Goal: Task Accomplishment & Management: Use online tool/utility

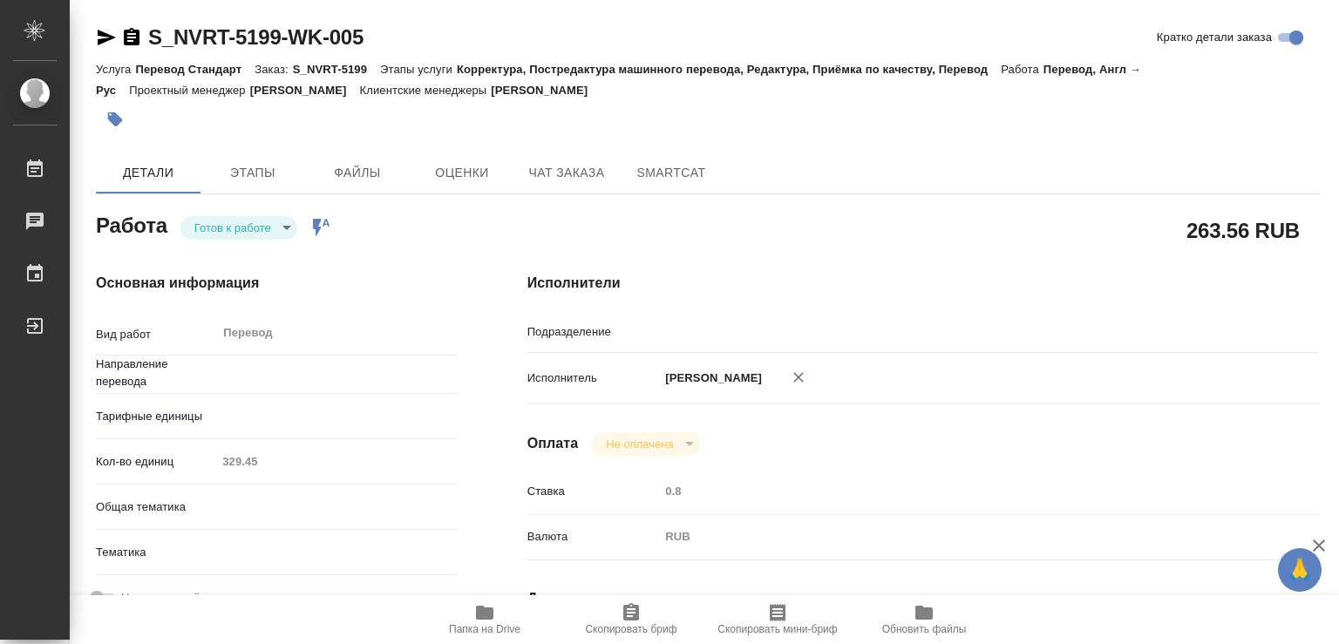
type textarea "x"
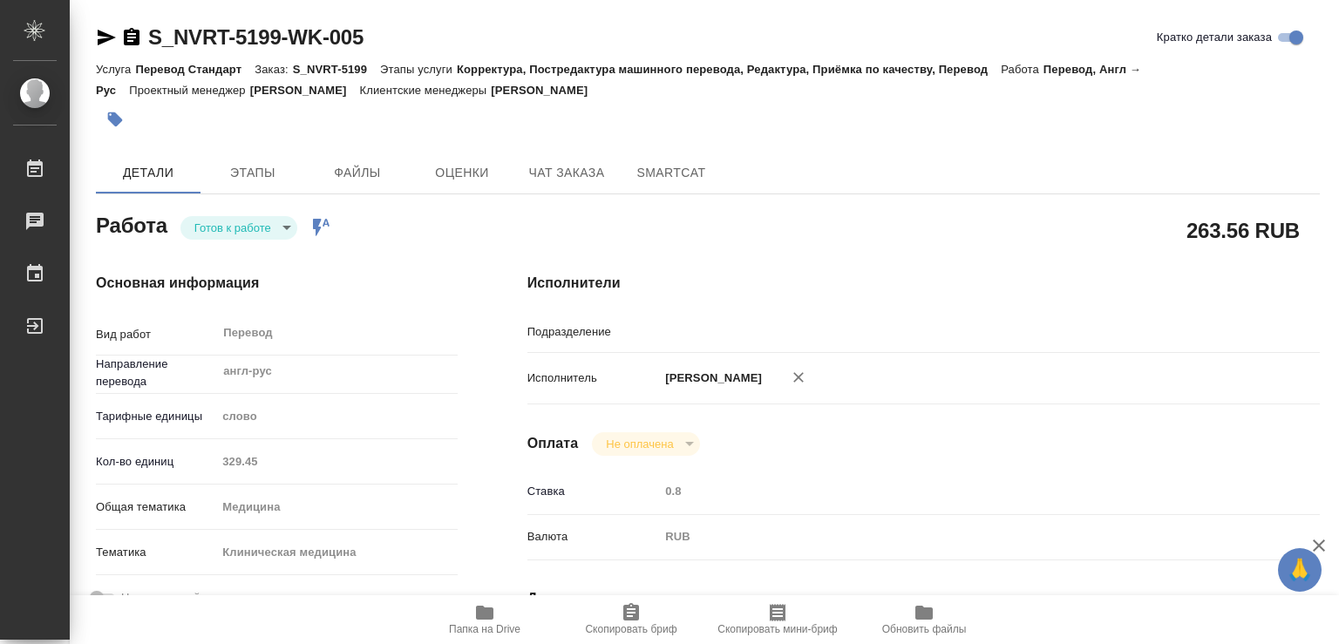
type textarea "x"
type input "англ-рус"
type textarea "x"
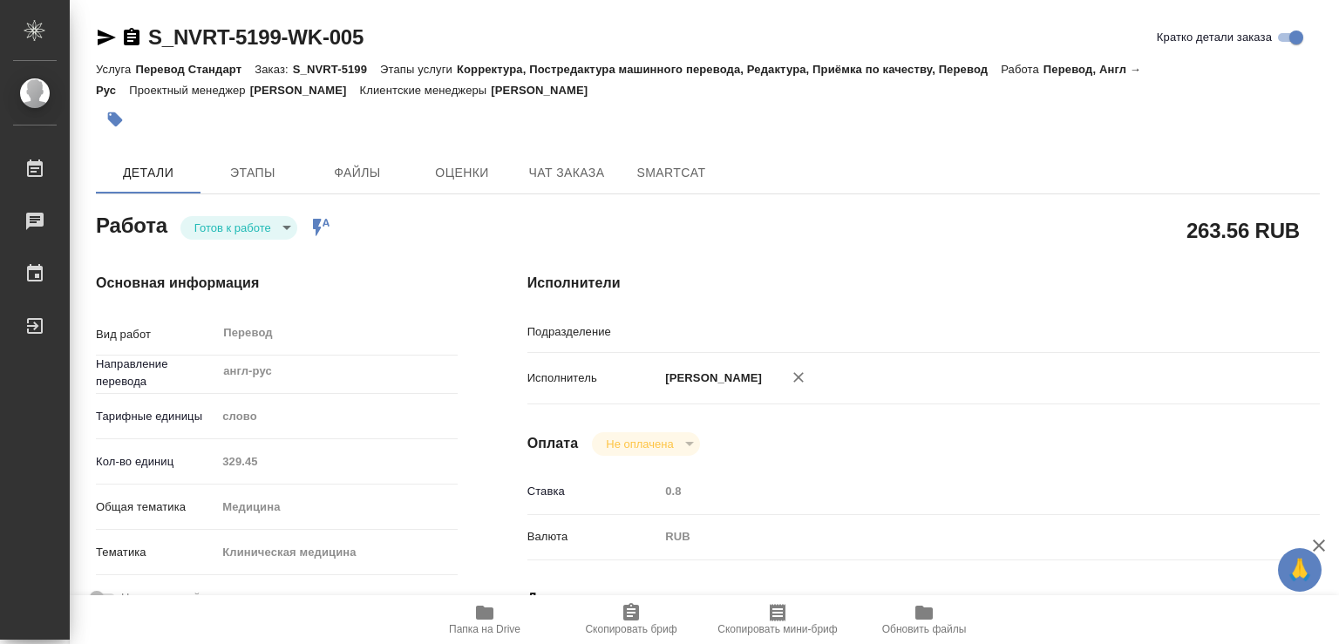
type textarea "x"
type input "MedLinguists"
type textarea "x"
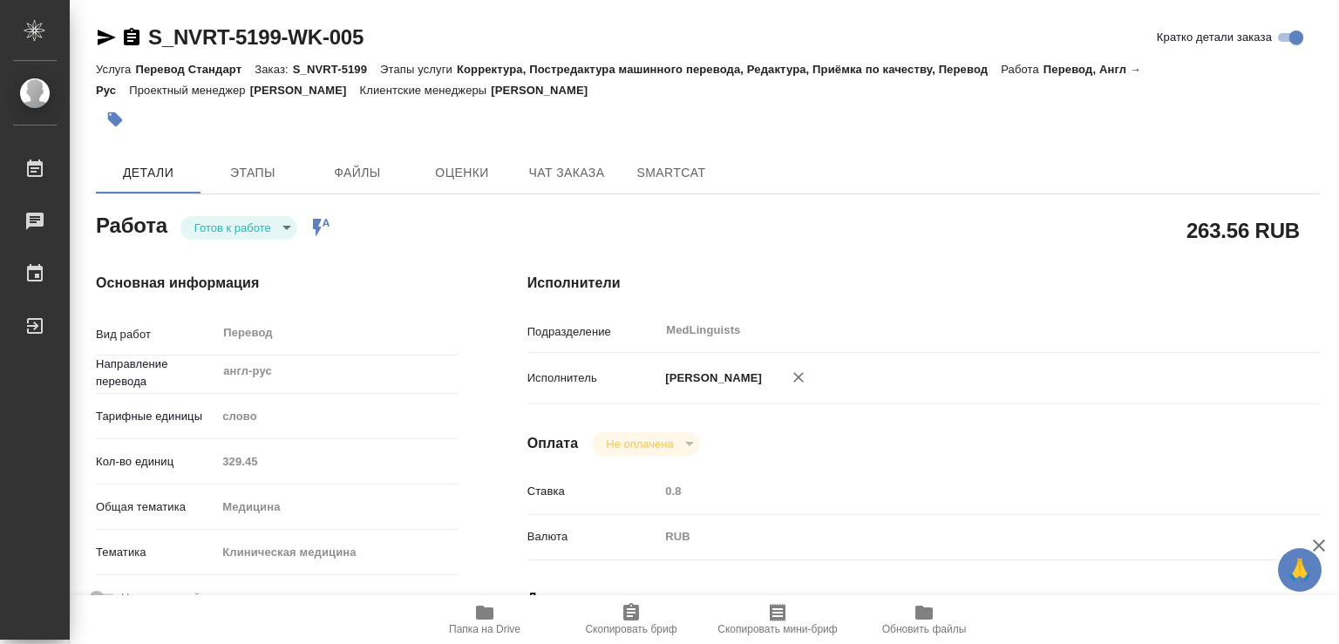
type textarea "x"
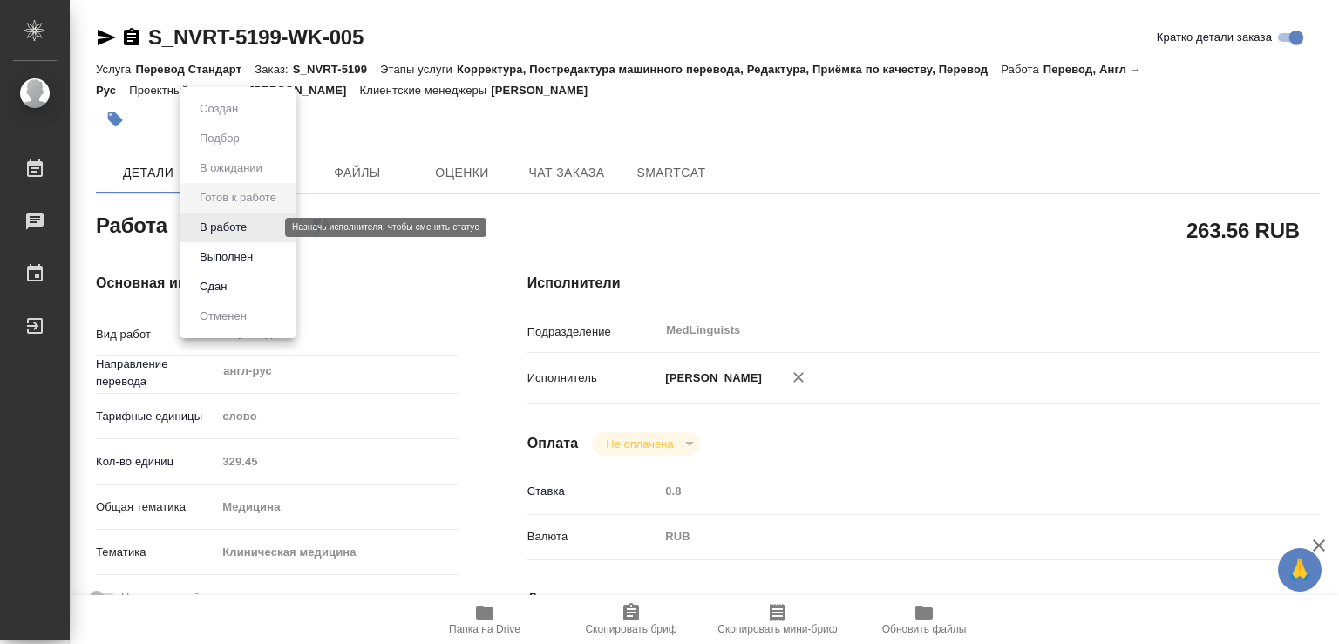
click at [235, 227] on body "🙏 .cls-1 fill:#fff; AWATERA Chechilova Mariia Работы 0 Чаты График Выйти S_NVRT…" at bounding box center [669, 322] width 1339 height 644
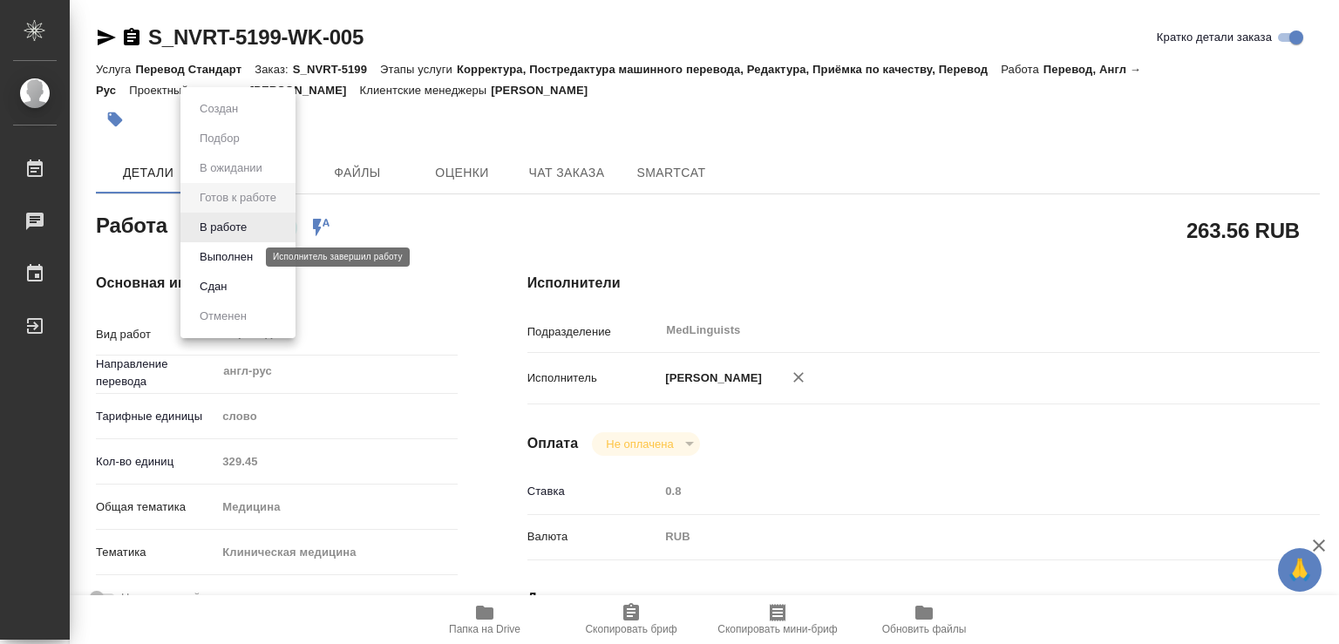
click at [216, 251] on button "Выполнен" at bounding box center [226, 257] width 64 height 19
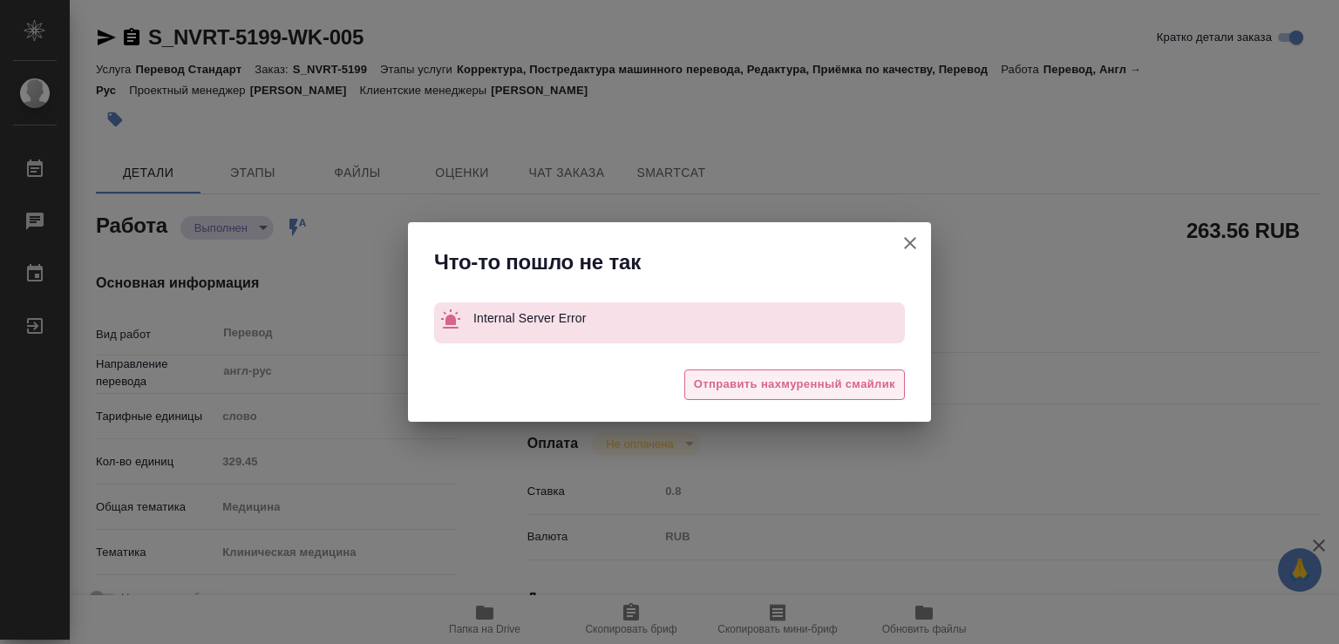
type textarea "x"
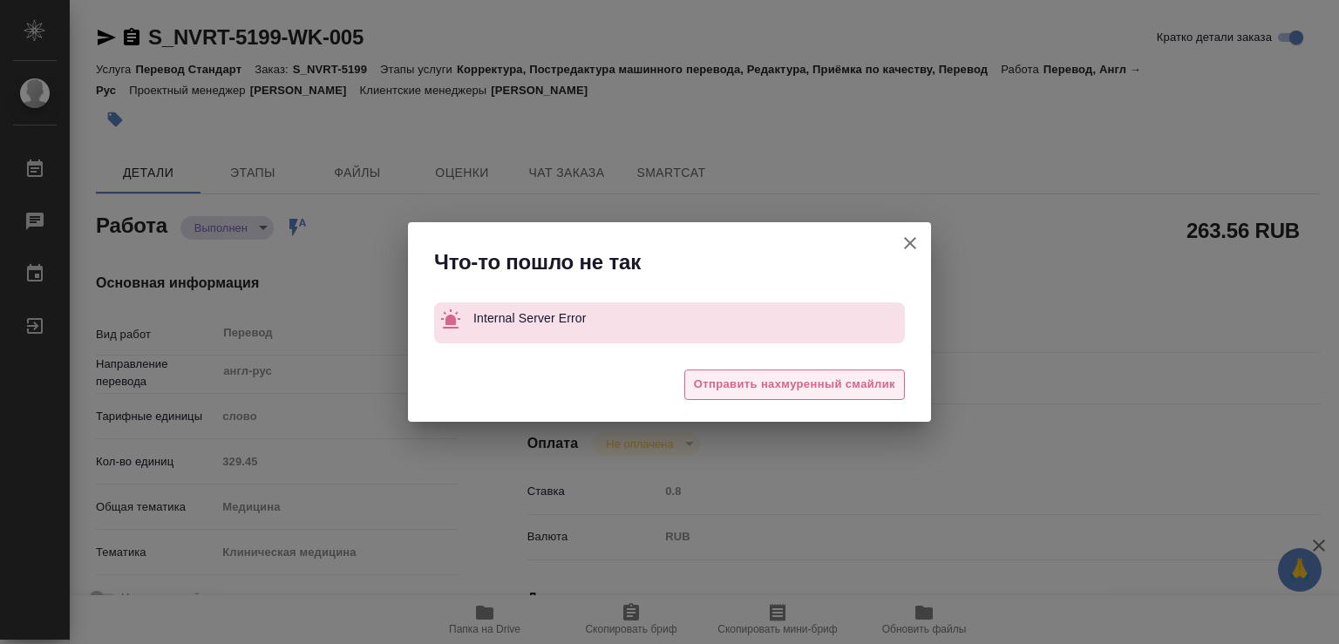
type textarea "x"
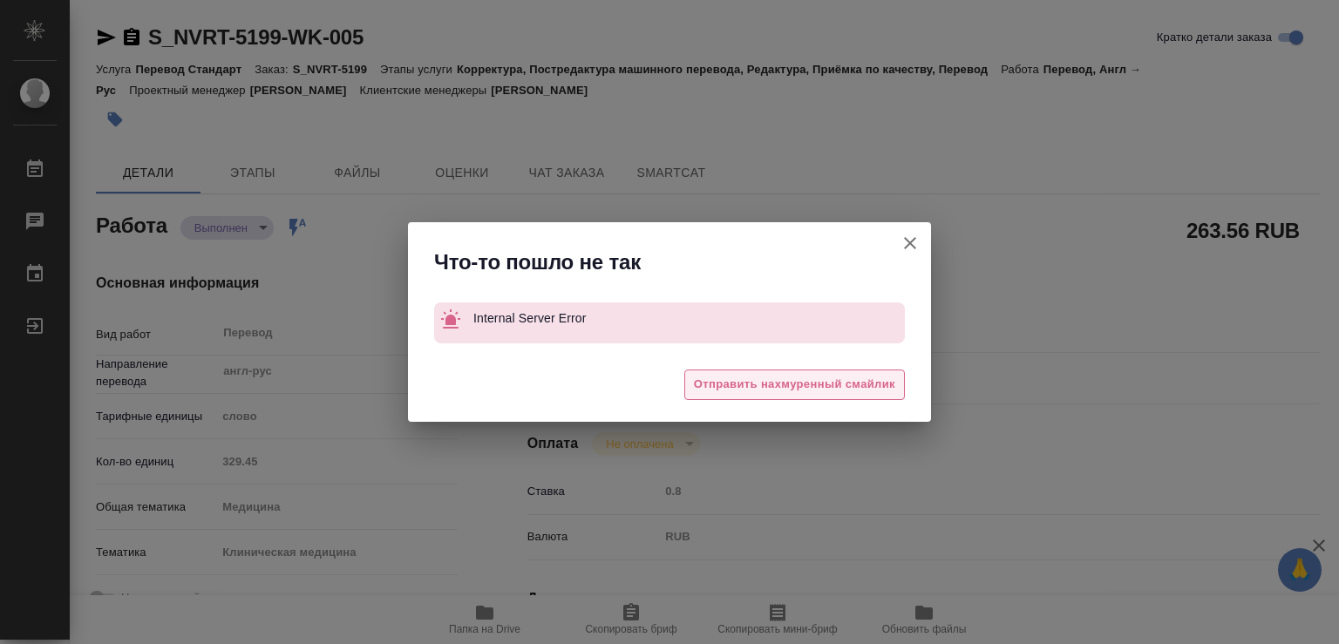
type textarea "x"
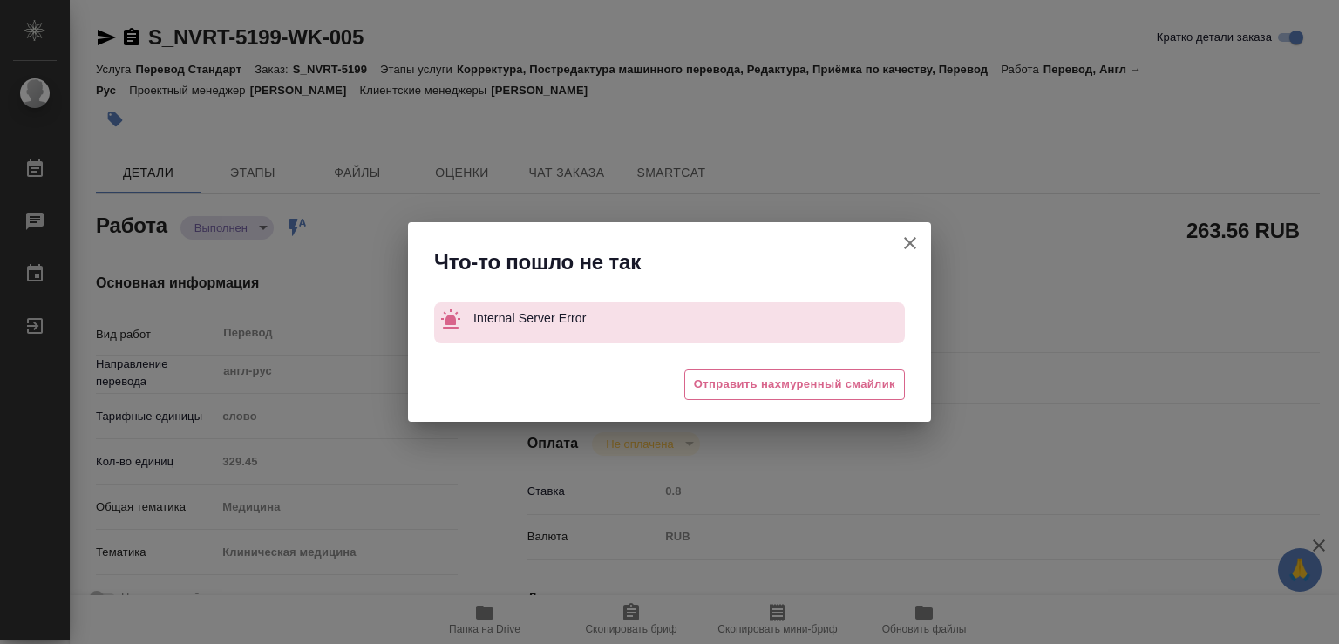
click at [908, 241] on icon "button" at bounding box center [910, 243] width 12 height 12
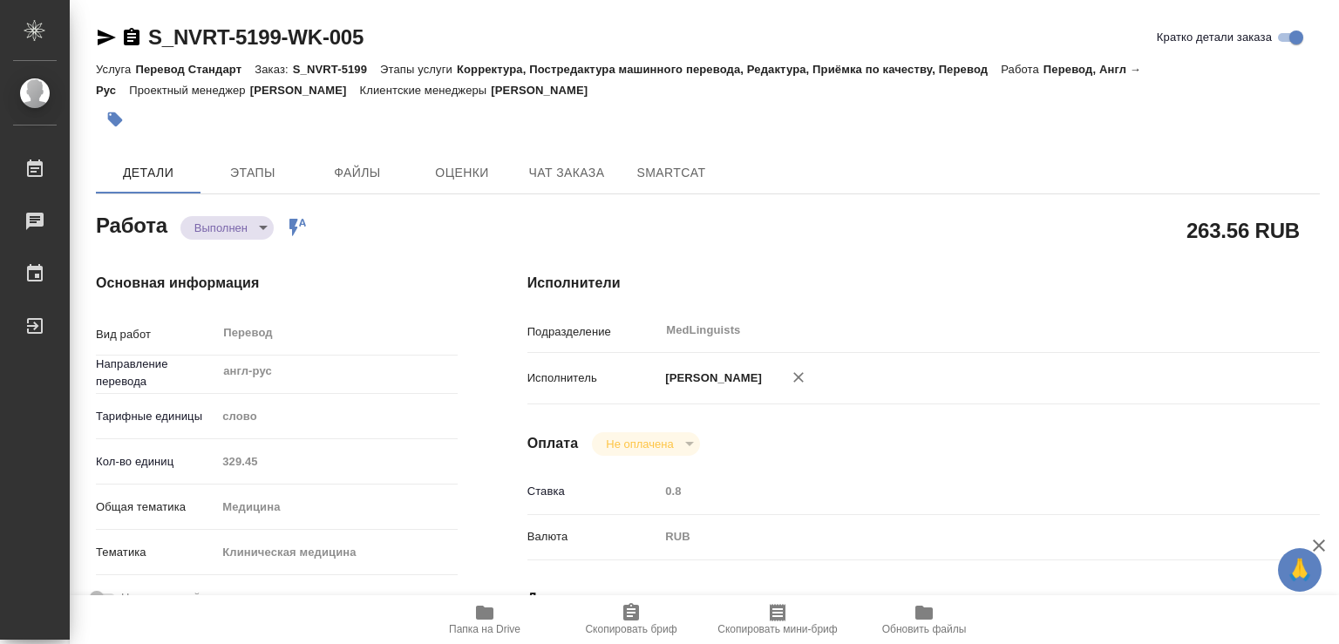
type textarea "x"
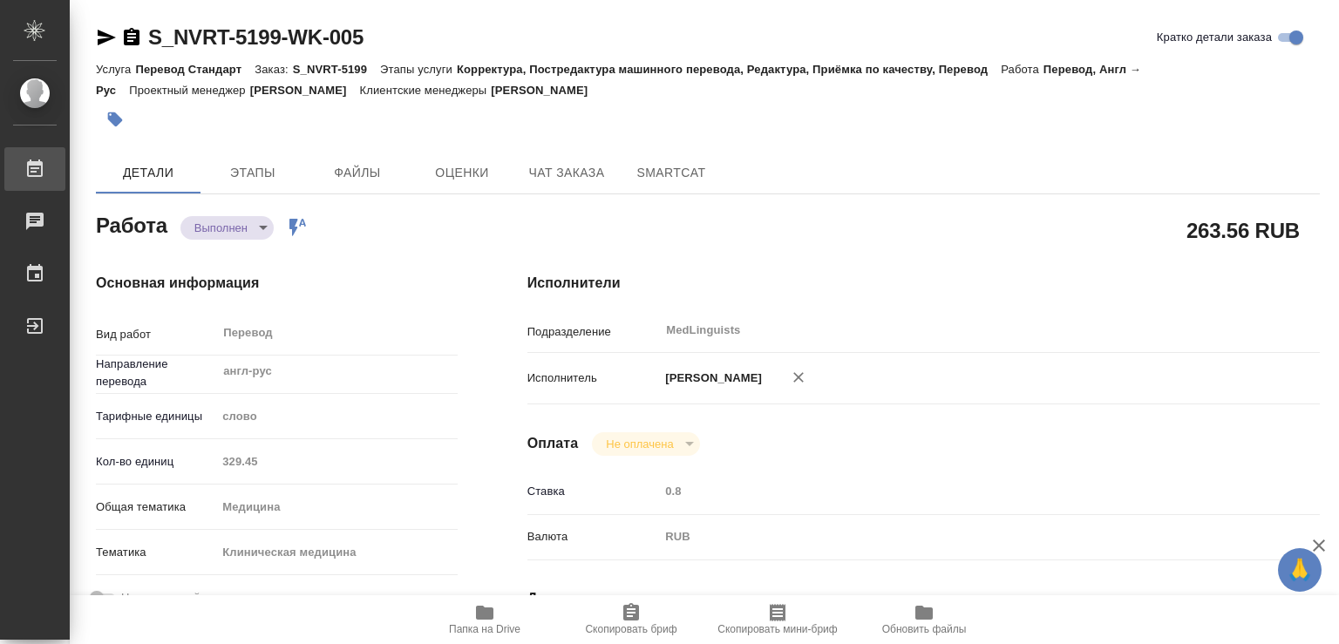
type textarea "x"
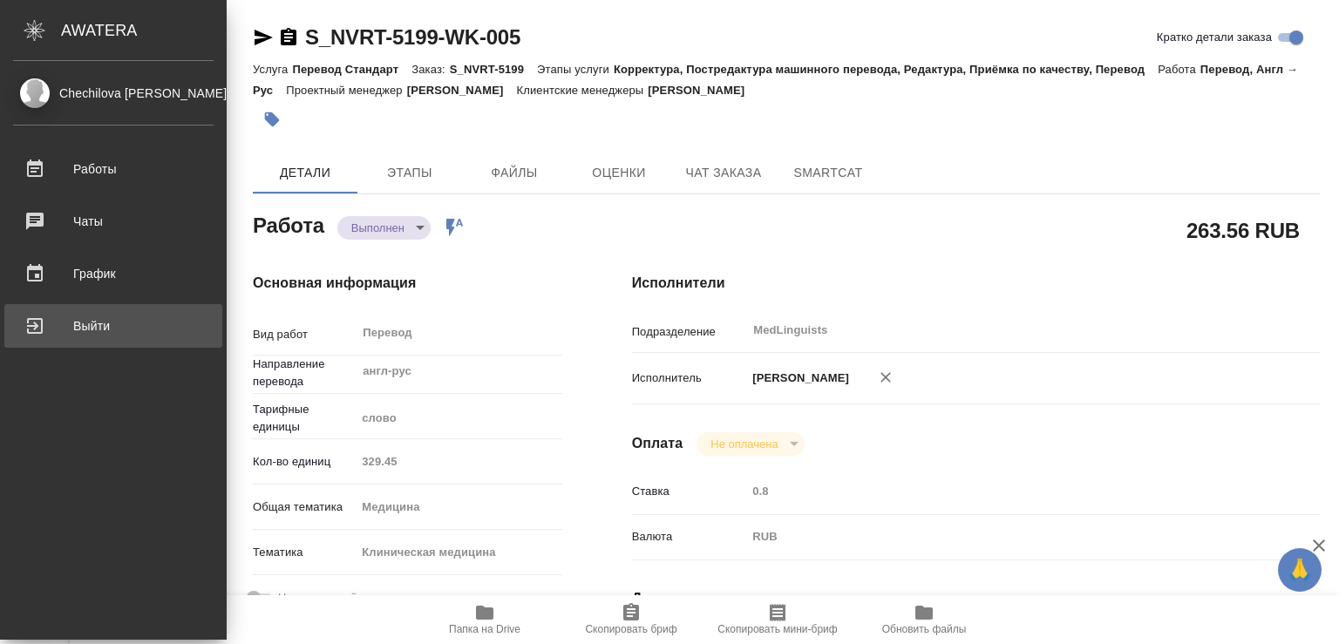
type textarea "x"
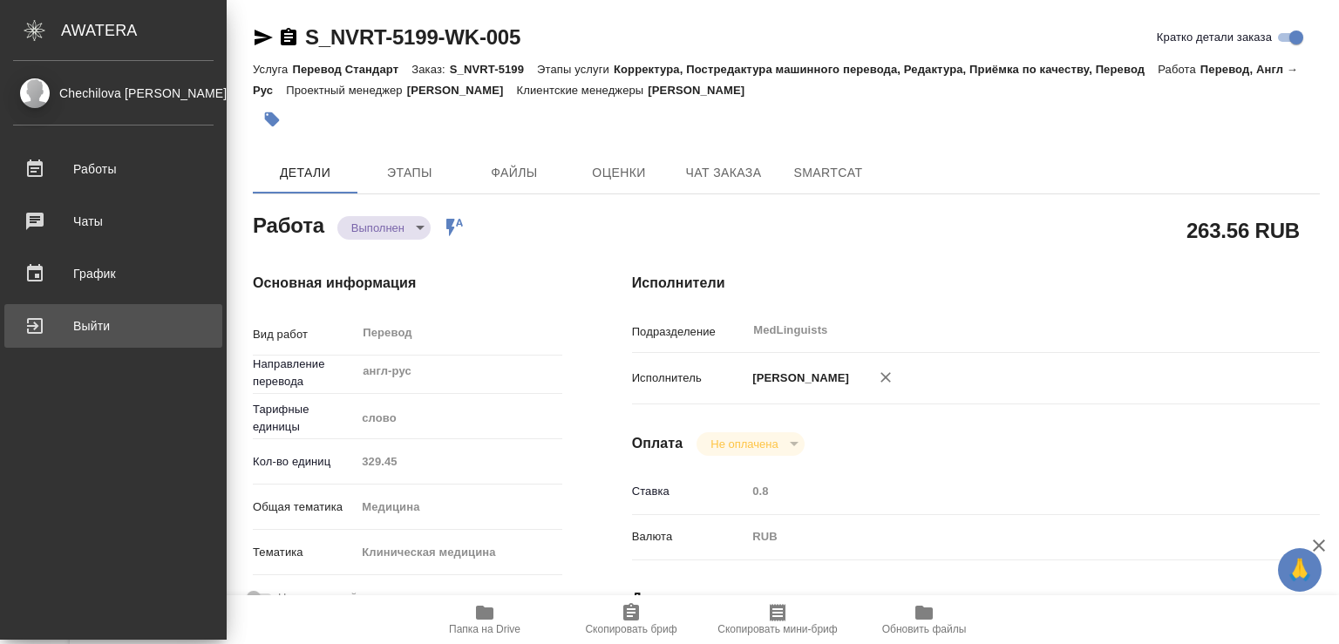
click at [89, 327] on div "Выйти" at bounding box center [113, 326] width 201 height 26
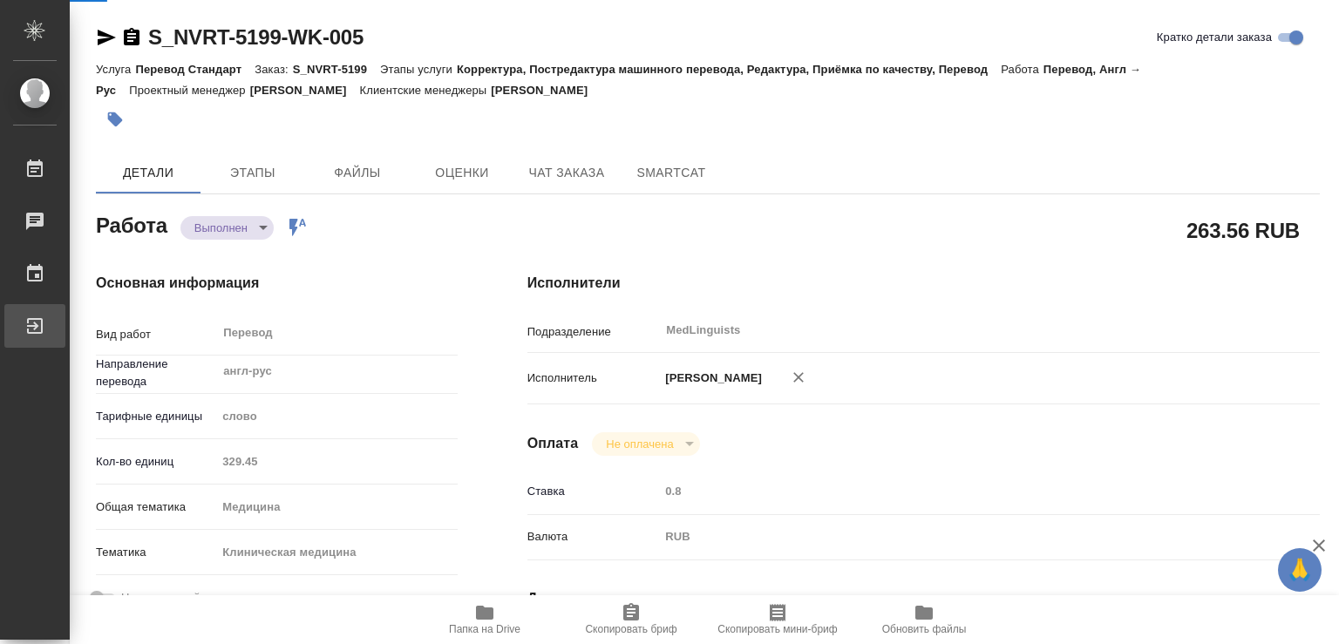
type textarea "x"
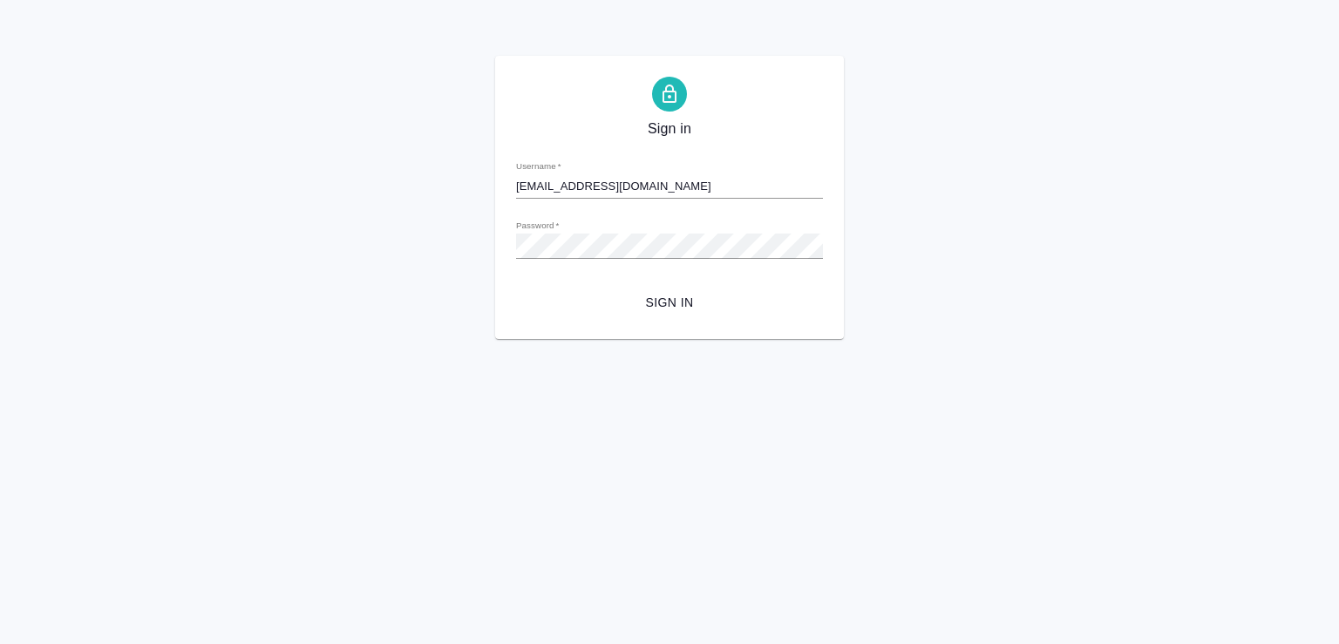
type input "m.chechilova@awatera.com"
click at [670, 302] on span "Sign in" at bounding box center [669, 303] width 279 height 22
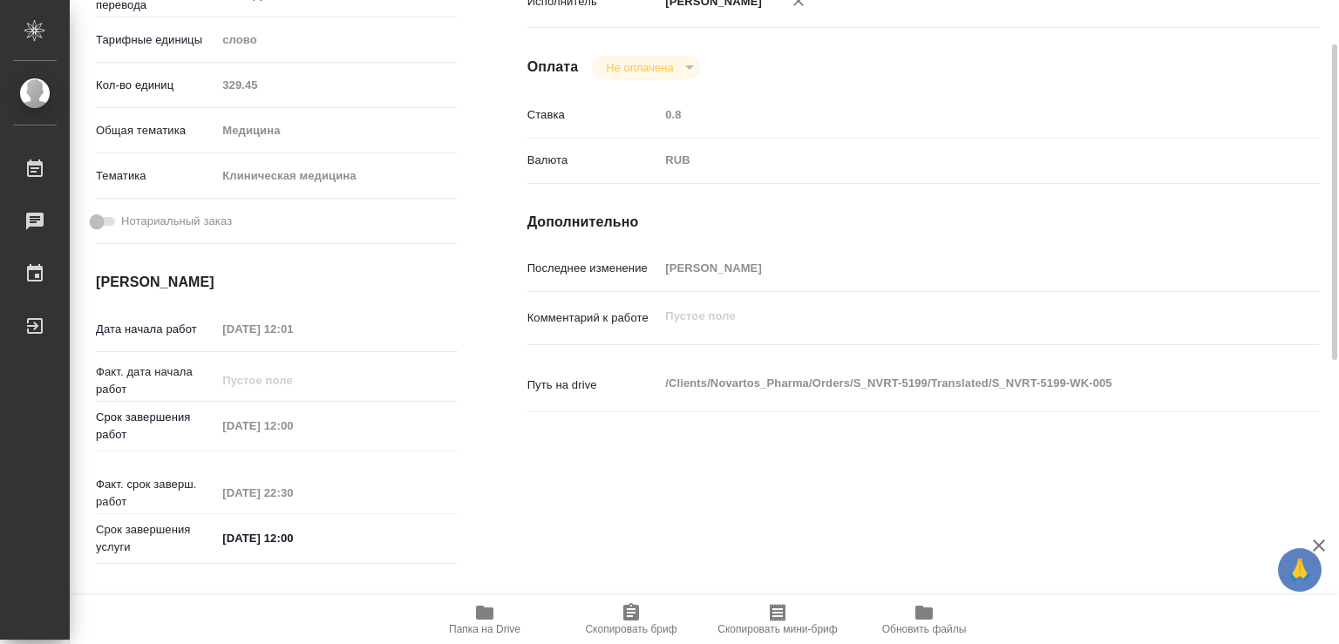
scroll to position [282, 0]
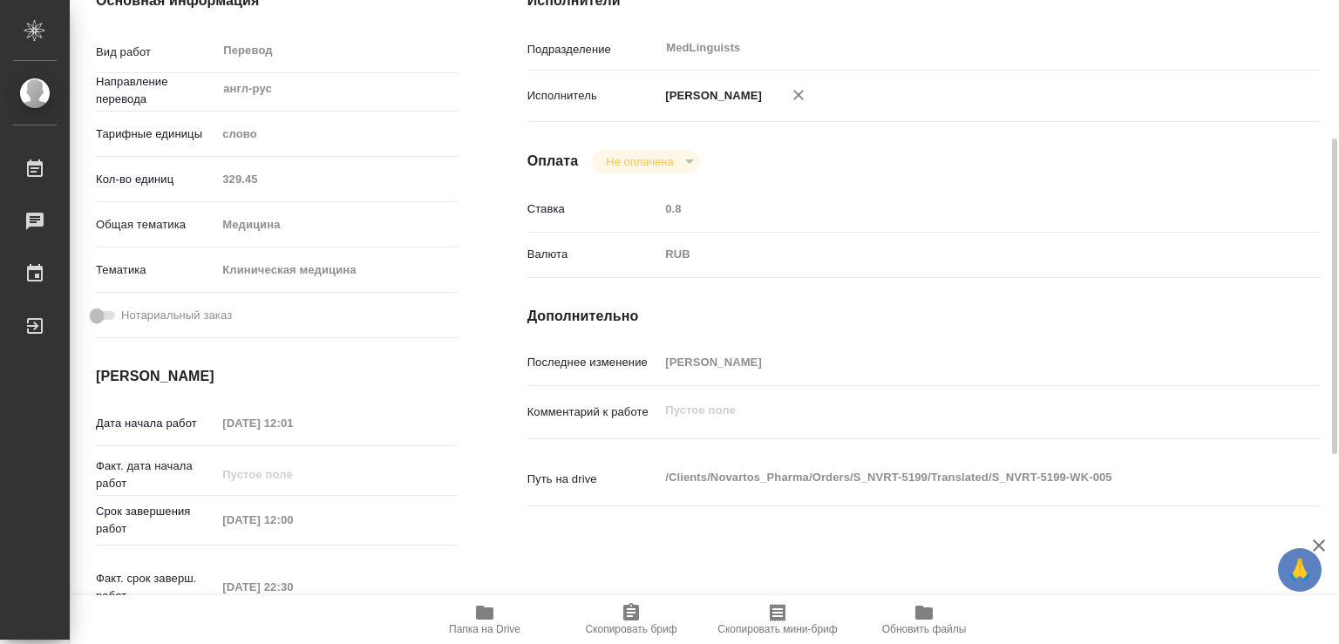
click at [403, 618] on div "Папка на Drive Скопировать бриф Скопировать мини-бриф Обновить файлы" at bounding box center [704, 619] width 1269 height 49
click at [485, 612] on icon "button" at bounding box center [484, 613] width 17 height 14
